Goal: Transaction & Acquisition: Purchase product/service

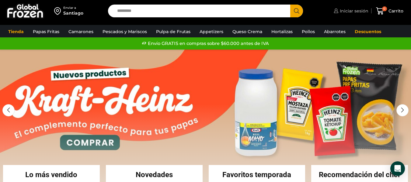
click at [350, 11] on span "Iniciar sesión" at bounding box center [353, 11] width 30 height 6
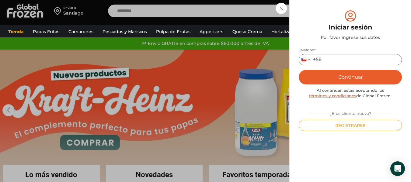
click at [340, 60] on input "Teléfono *" at bounding box center [350, 59] width 103 height 11
type input "*********"
click at [364, 76] on button "Continuar" at bounding box center [350, 77] width 103 height 15
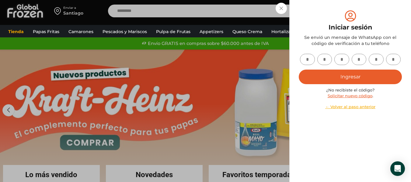
click at [312, 61] on input "text" at bounding box center [307, 59] width 15 height 11
type input "*"
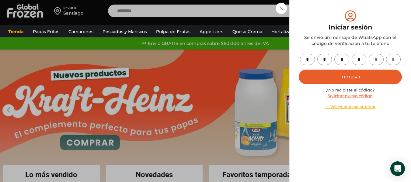
type input "*"
click at [339, 75] on button "Ingresar" at bounding box center [350, 77] width 103 height 15
click at [360, 78] on button "Ingresar" at bounding box center [350, 77] width 103 height 15
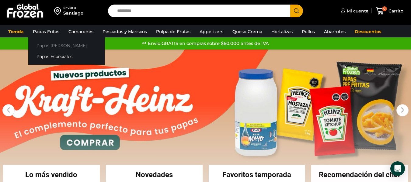
click at [49, 43] on link "Papas [PERSON_NAME]" at bounding box center [66, 45] width 77 height 11
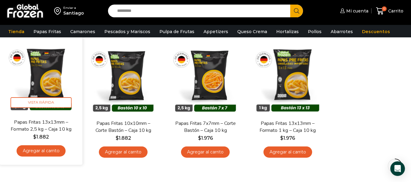
click at [39, 151] on link "Agregar al carrito" at bounding box center [41, 150] width 49 height 11
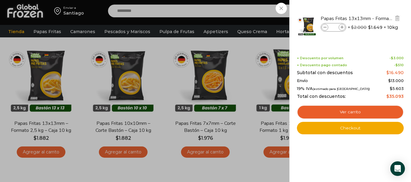
click at [341, 27] on icon at bounding box center [342, 27] width 3 height 3
type input "*"
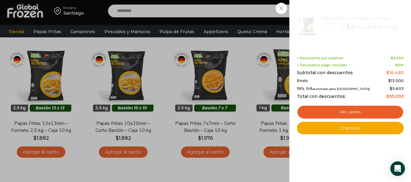
click at [375, 18] on div "1 Carrito 1 1 Shopping Cart *" at bounding box center [390, 11] width 30 height 14
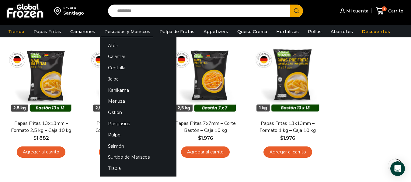
click at [121, 31] on link "Pescados y Mariscos" at bounding box center [127, 32] width 52 height 12
click at [112, 58] on link "Calamar" at bounding box center [138, 56] width 77 height 11
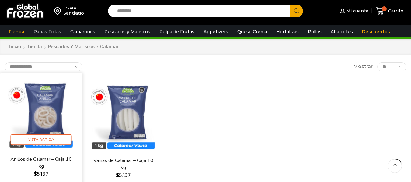
scroll to position [40, 0]
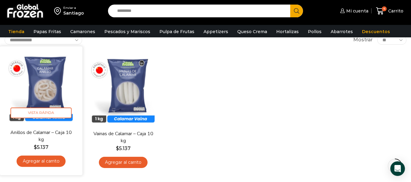
click at [43, 132] on link "Anillos de Calamar – Caja 10 kg" at bounding box center [41, 136] width 66 height 14
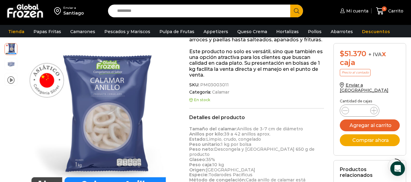
scroll to position [132, 0]
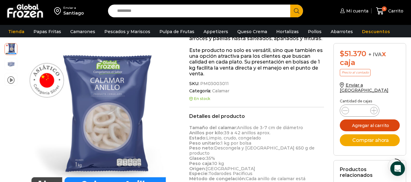
click at [370, 120] on button "Agregar al carrito" at bounding box center [370, 126] width 60 height 12
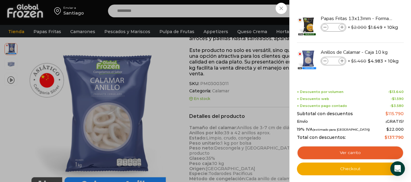
click at [375, 9] on div "5 Carrito 5 5 Shopping Cart *" at bounding box center [390, 11] width 30 height 14
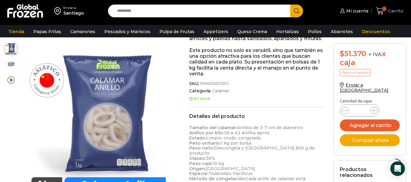
drag, startPoint x: 383, startPoint y: 9, endPoint x: 343, endPoint y: 27, distance: 43.8
click at [383, 8] on span "5" at bounding box center [384, 8] width 5 height 5
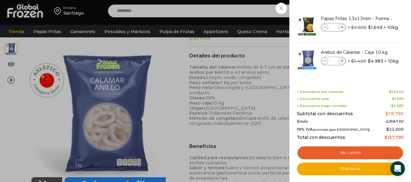
scroll to position [193, 0]
click at [323, 62] on span at bounding box center [325, 61] width 7 height 7
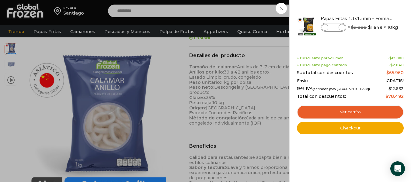
click at [375, 18] on div "4 Carrito 4 4 Shopping Cart *" at bounding box center [390, 11] width 30 height 14
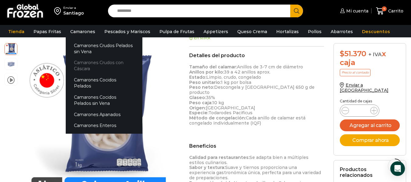
click at [79, 65] on link "Camarones Crudos con Cáscara" at bounding box center [104, 65] width 77 height 17
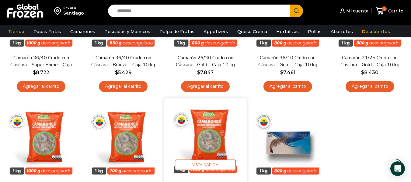
scroll to position [112, 0]
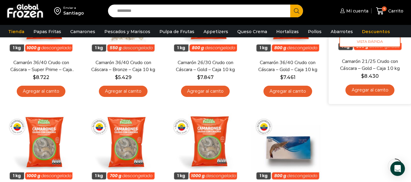
click at [380, 66] on link "Camarón 21/25 Crudo con Cáscara – Gold – Caja 10 kg" at bounding box center [370, 65] width 66 height 14
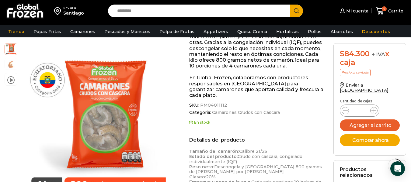
scroll to position [173, 0]
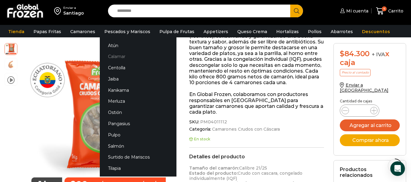
drag, startPoint x: 111, startPoint y: 55, endPoint x: 117, endPoint y: 57, distance: 5.8
click at [111, 55] on link "Calamar" at bounding box center [138, 56] width 77 height 11
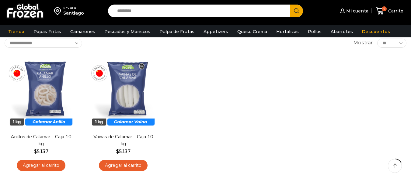
scroll to position [51, 0]
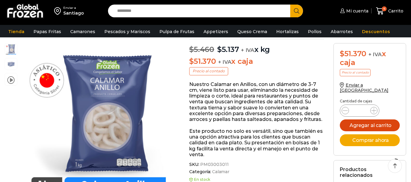
scroll to position [51, 0]
click at [368, 121] on button "Agregar al carrito" at bounding box center [370, 126] width 60 height 12
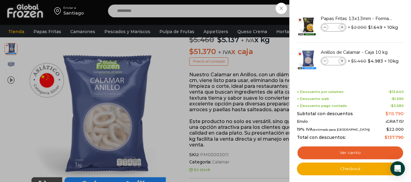
scroll to position [71, 0]
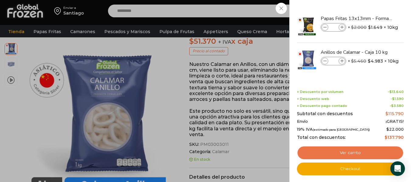
click at [359, 151] on link "Ver carrito" at bounding box center [350, 153] width 107 height 14
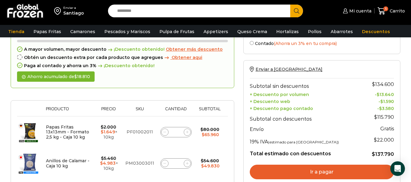
scroll to position [81, 0]
